Goal: Information Seeking & Learning: Learn about a topic

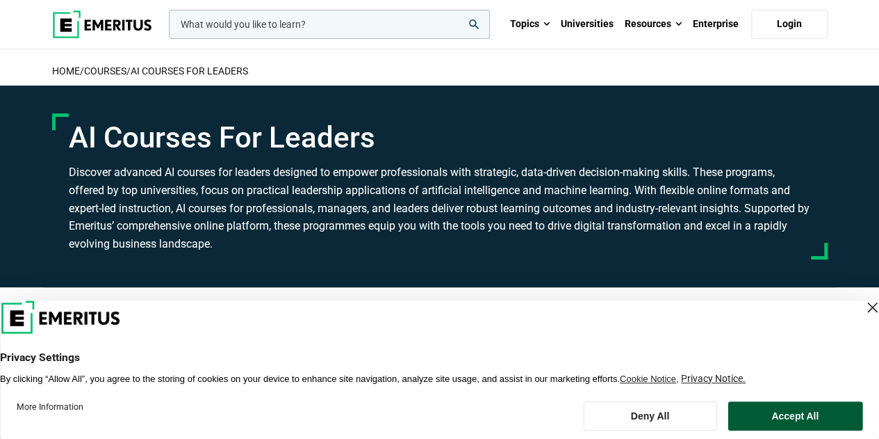
click at [781, 420] on button "Accept All" at bounding box center [795, 415] width 135 height 29
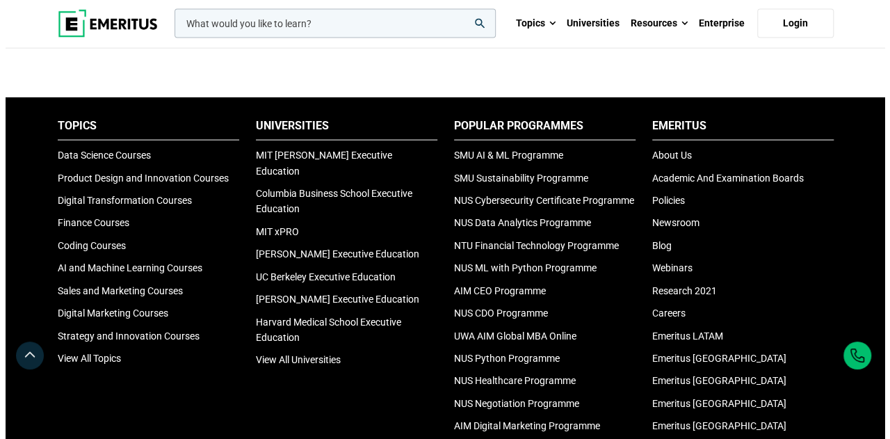
scroll to position [1473, 0]
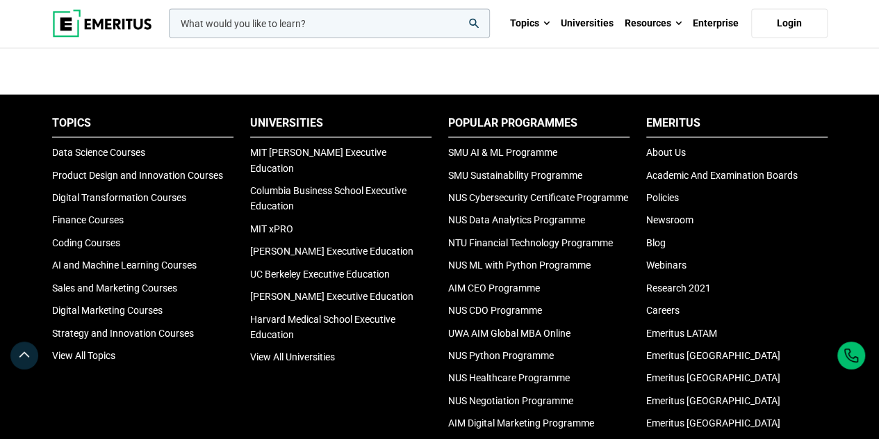
click at [291, 23] on input "woocommerce-product-search-field-0" at bounding box center [329, 23] width 321 height 29
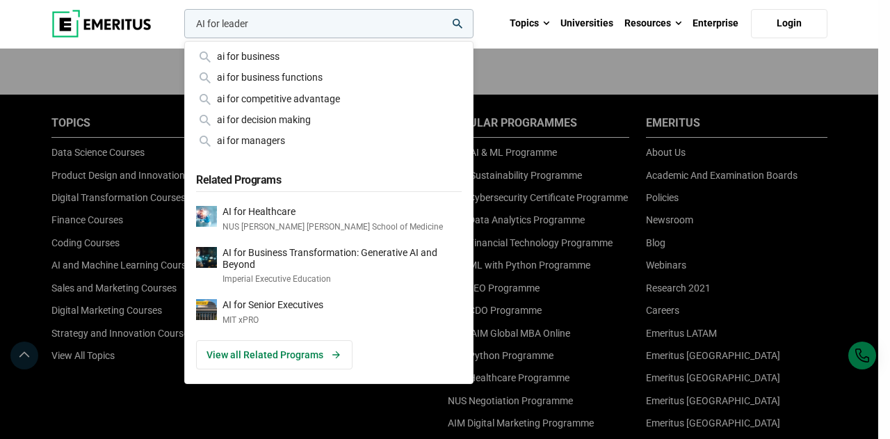
type input "AI for leader"
click at [181, 27] on button "search" at bounding box center [181, 27] width 0 height 0
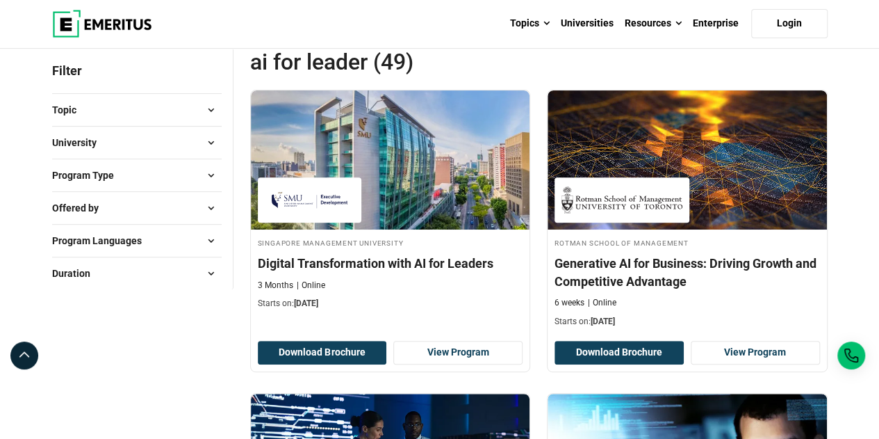
scroll to position [167, 0]
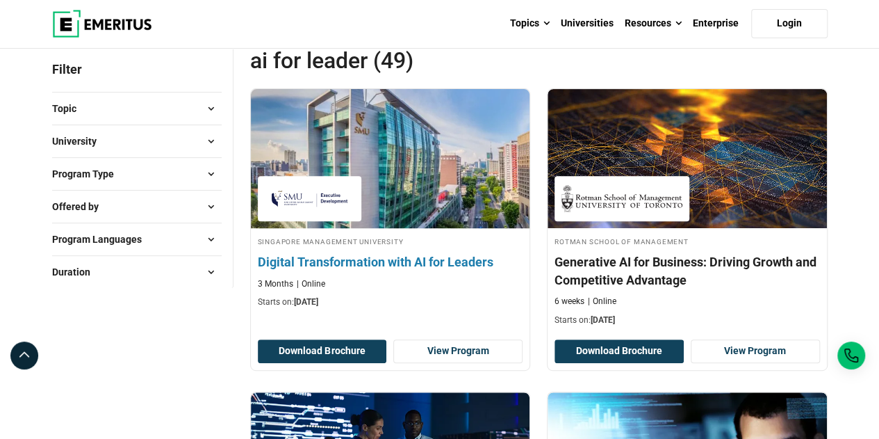
click at [508, 148] on img at bounding box center [389, 158] width 307 height 153
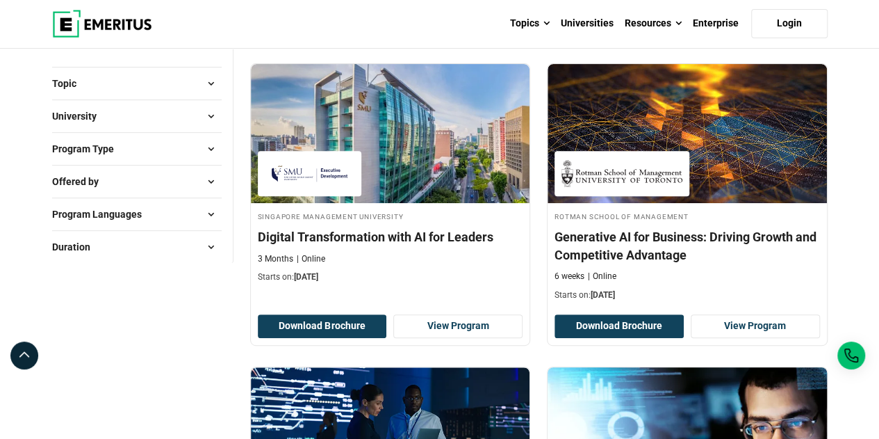
scroll to position [195, 0]
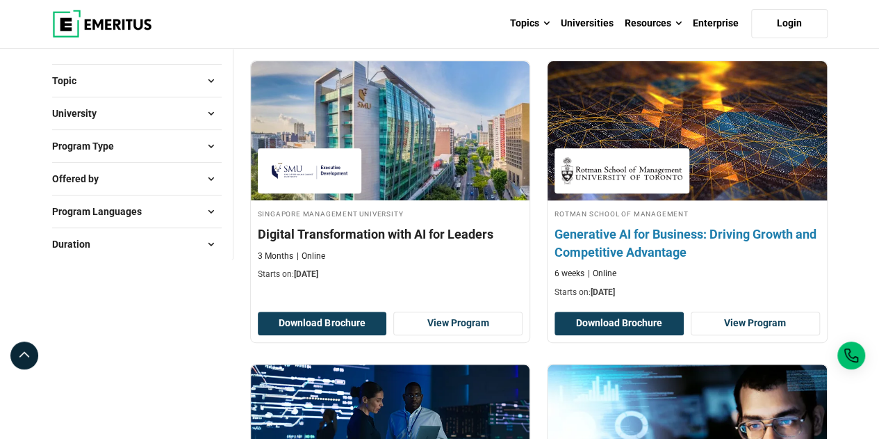
click at [742, 125] on img at bounding box center [687, 130] width 307 height 153
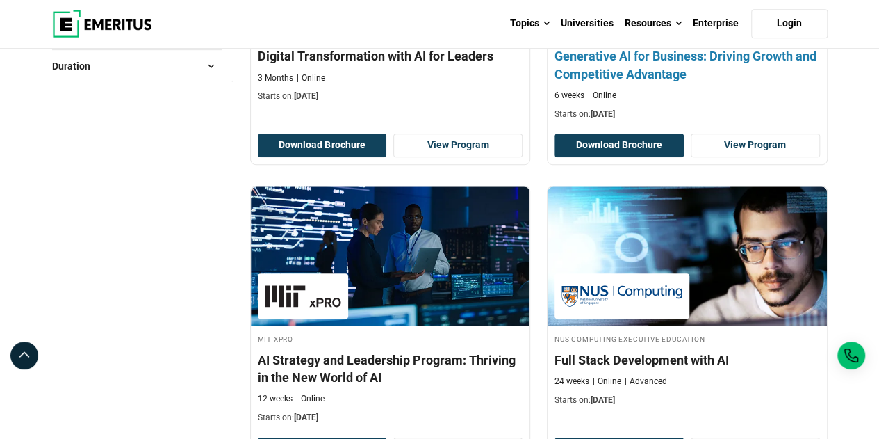
scroll to position [417, 0]
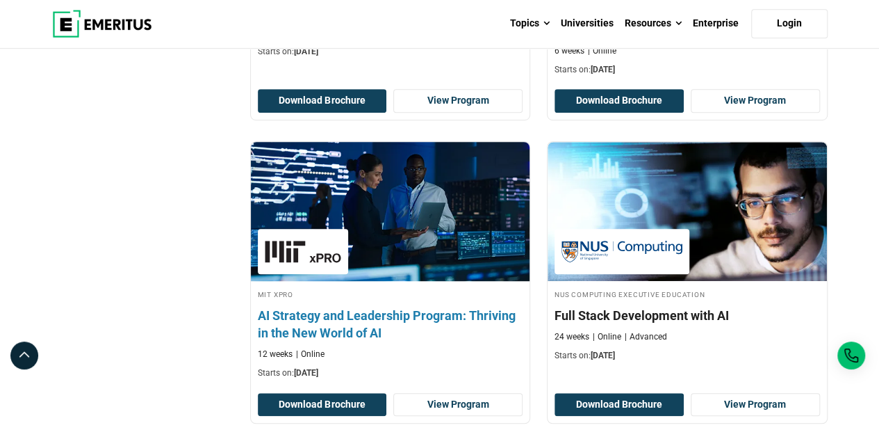
click at [366, 256] on img at bounding box center [389, 211] width 307 height 153
